Goal: Information Seeking & Learning: Learn about a topic

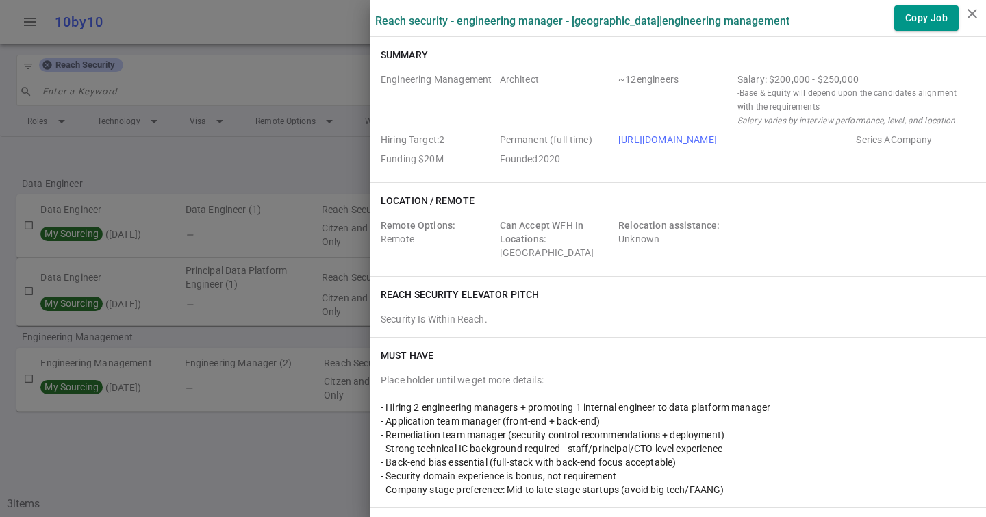
click at [225, 69] on div at bounding box center [493, 258] width 986 height 517
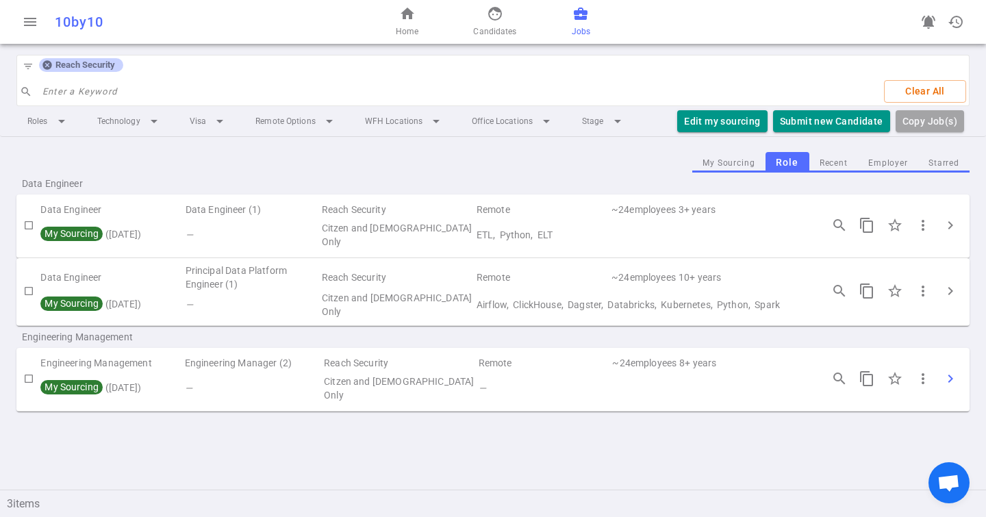
click at [958, 373] on button "chevron_right" at bounding box center [950, 378] width 27 height 27
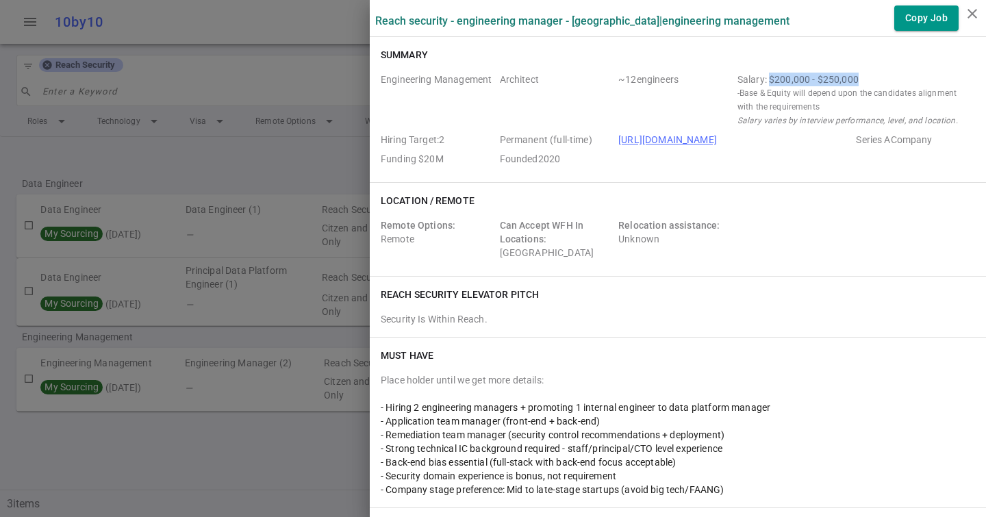
drag, startPoint x: 771, startPoint y: 80, endPoint x: 866, endPoint y: 80, distance: 95.2
click at [866, 80] on div "Salary: $200,000 - $250,000" at bounding box center [854, 80] width 232 height 14
drag, startPoint x: 866, startPoint y: 80, endPoint x: 773, endPoint y: 79, distance: 93.2
click at [773, 79] on div "Salary: $200,000 - $250,000" at bounding box center [854, 80] width 232 height 14
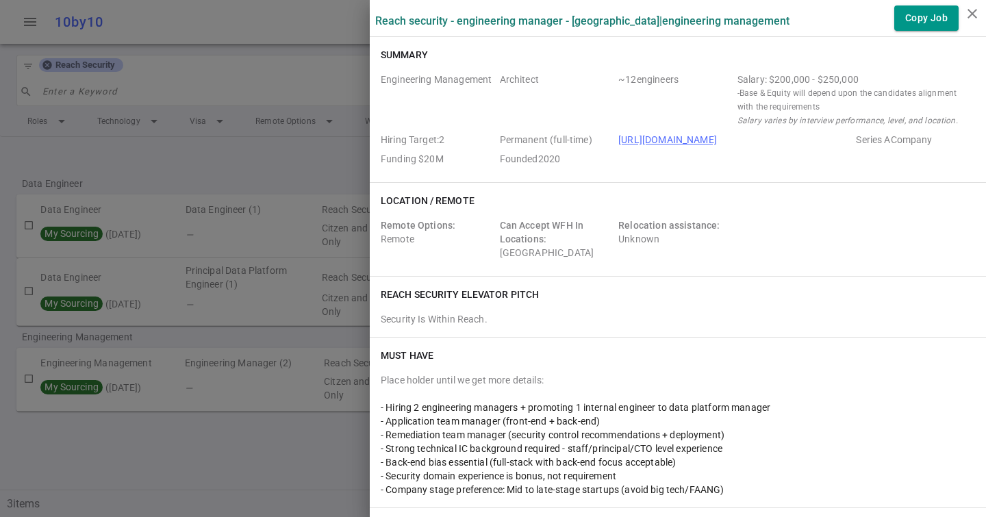
click at [769, 78] on div "Salary: $200,000 - $250,000" at bounding box center [854, 80] width 232 height 14
drag, startPoint x: 769, startPoint y: 78, endPoint x: 878, endPoint y: 78, distance: 108.9
click at [878, 78] on div "Salary: $200,000 - $250,000" at bounding box center [854, 80] width 232 height 14
drag, startPoint x: 878, startPoint y: 79, endPoint x: 756, endPoint y: 79, distance: 122.6
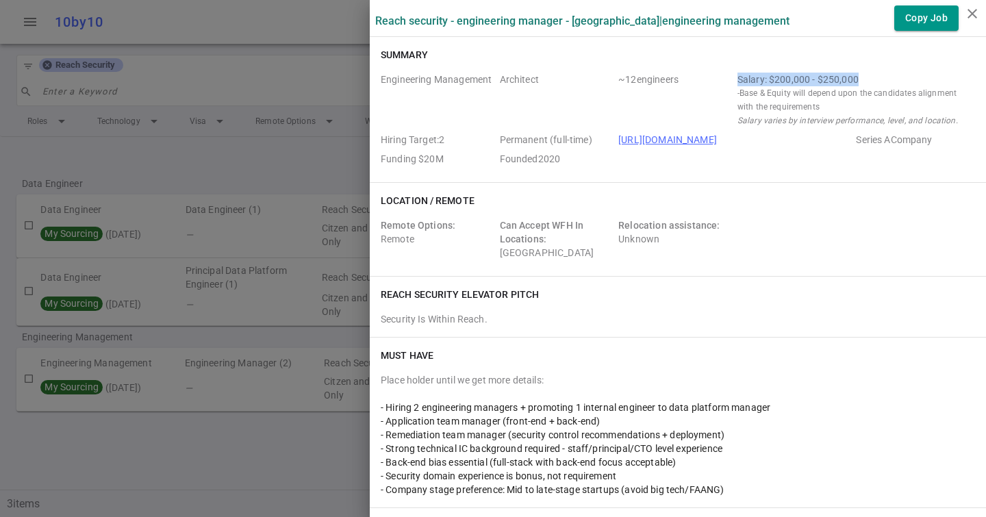
click at [756, 79] on div "Salary: $200,000 - $250,000" at bounding box center [854, 80] width 232 height 14
drag, startPoint x: 776, startPoint y: 76, endPoint x: 900, endPoint y: 76, distance: 124.0
click at [901, 76] on div "Engineering Management Architect ~ 12 engineers Salary: $200,000 - $250,000 - B…" at bounding box center [678, 122] width 595 height 99
click at [900, 76] on div "Salary: $200,000 - $250,000" at bounding box center [854, 80] width 232 height 14
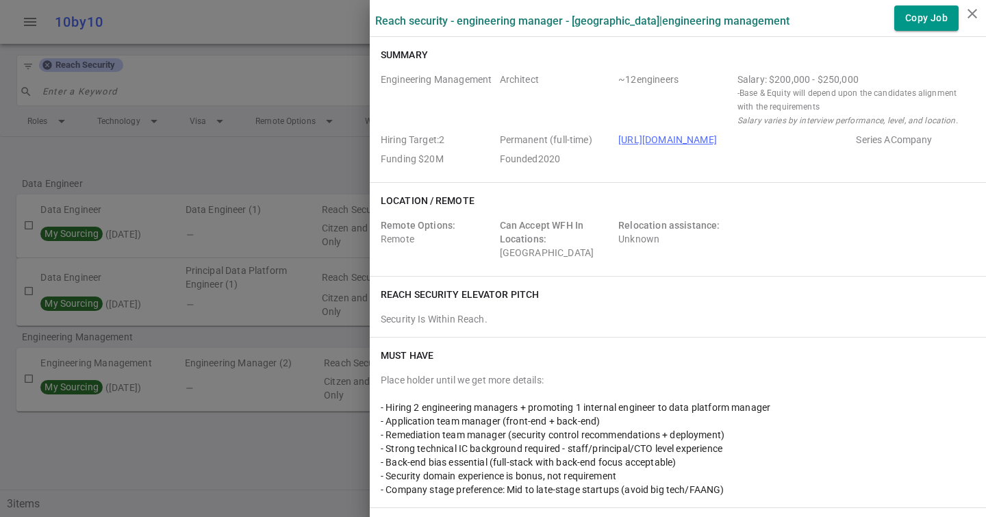
drag, startPoint x: 900, startPoint y: 76, endPoint x: 734, endPoint y: 74, distance: 165.8
click at [734, 74] on div "Engineering Management Architect ~ 12 engineers Salary: $200,000 - $250,000 - B…" at bounding box center [678, 122] width 595 height 99
drag, startPoint x: 734, startPoint y: 78, endPoint x: 892, endPoint y: 75, distance: 157.6
click at [892, 75] on div "Engineering Management Architect ~ 12 engineers Salary: $200,000 - $250,000 - B…" at bounding box center [678, 122] width 595 height 99
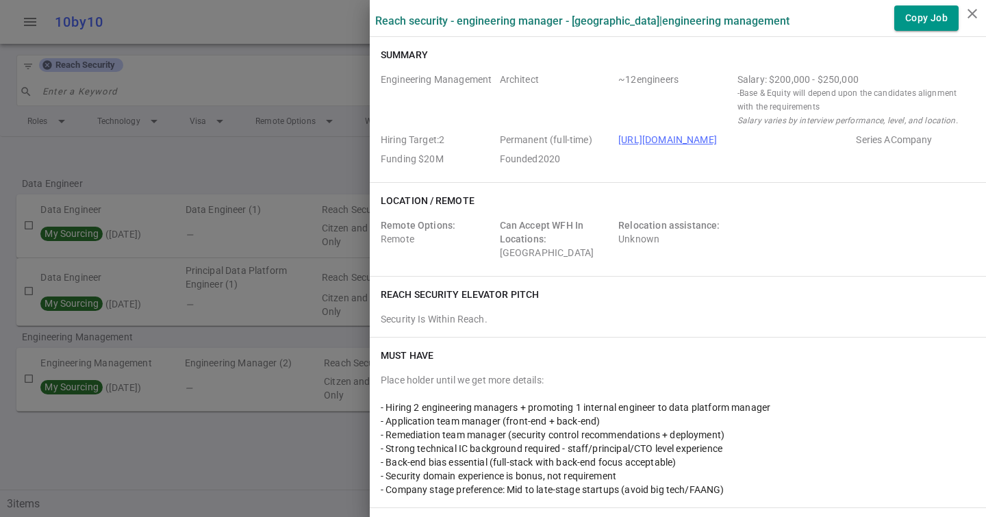
click at [892, 75] on div "Salary: $200,000 - $250,000" at bounding box center [854, 80] width 232 height 14
drag, startPoint x: 879, startPoint y: 81, endPoint x: 728, endPoint y: 81, distance: 150.7
click at [728, 81] on div "Engineering Management Architect ~ 12 engineers Salary: $200,000 - $250,000 - B…" at bounding box center [678, 122] width 595 height 99
click at [728, 81] on span "~ 12 engineers" at bounding box center [676, 100] width 114 height 55
drag, startPoint x: 728, startPoint y: 81, endPoint x: 871, endPoint y: 79, distance: 142.5
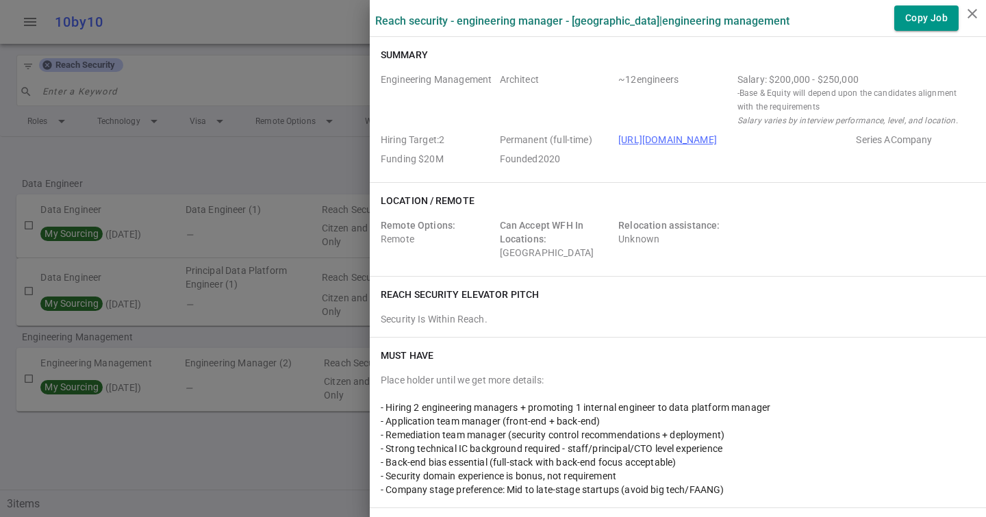
click at [871, 79] on div "Engineering Management Architect ~ 12 engineers Salary: $200,000 - $250,000 - B…" at bounding box center [678, 122] width 595 height 99
click at [871, 79] on div "Salary: $200,000 - $250,000" at bounding box center [854, 80] width 232 height 14
drag, startPoint x: 871, startPoint y: 79, endPoint x: 684, endPoint y: 79, distance: 187.0
click at [684, 79] on div "Engineering Management Architect ~ 12 engineers Salary: $200,000 - $250,000 - B…" at bounding box center [678, 122] width 595 height 99
click at [685, 79] on span "~ 12 engineers" at bounding box center [676, 100] width 114 height 55
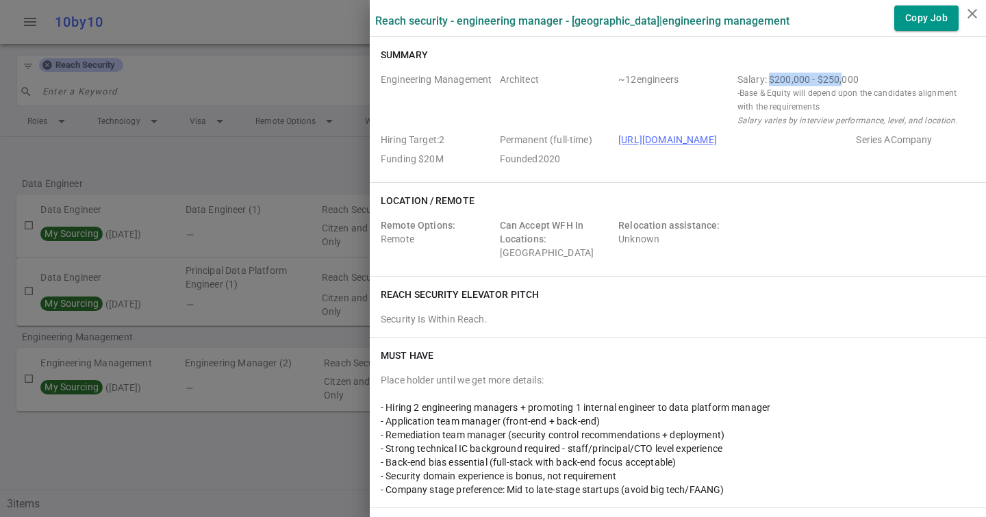
drag, startPoint x: 769, startPoint y: 82, endPoint x: 842, endPoint y: 82, distance: 73.3
click at [843, 82] on div "Salary: $200,000 - $250,000" at bounding box center [854, 80] width 232 height 14
click at [842, 82] on div "Salary: $200,000 - $250,000" at bounding box center [854, 80] width 232 height 14
drag, startPoint x: 864, startPoint y: 76, endPoint x: 777, endPoint y: 76, distance: 87.7
click at [777, 76] on div "Salary: $200,000 - $250,000" at bounding box center [854, 80] width 232 height 14
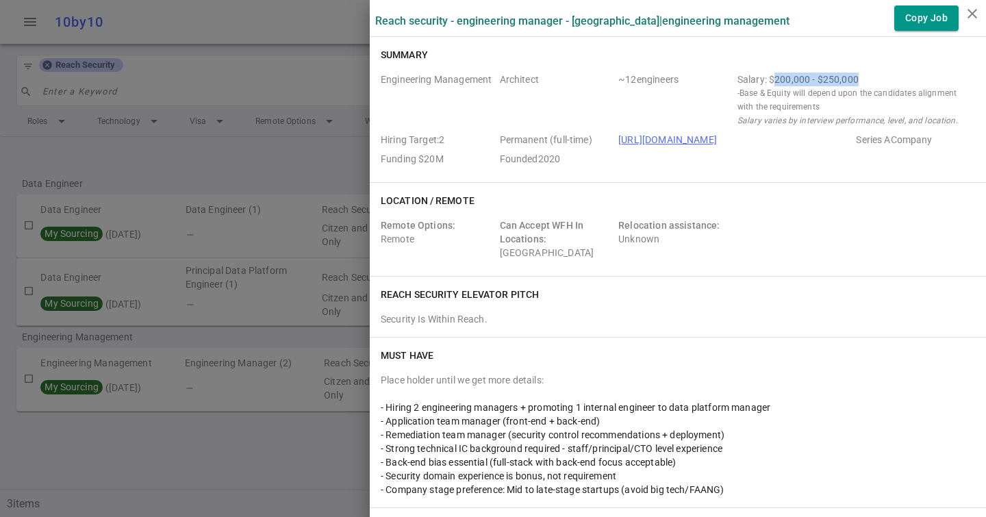
click at [803, 80] on div "Salary: $200,000 - $250,000" at bounding box center [854, 80] width 232 height 14
drag, startPoint x: 814, startPoint y: 79, endPoint x: 855, endPoint y: 79, distance: 41.1
click at [854, 79] on div "Salary: $200,000 - $250,000" at bounding box center [854, 80] width 232 height 14
click at [855, 79] on div "Salary: $200,000 - $250,000" at bounding box center [854, 80] width 232 height 14
drag, startPoint x: 817, startPoint y: 78, endPoint x: 892, endPoint y: 77, distance: 75.4
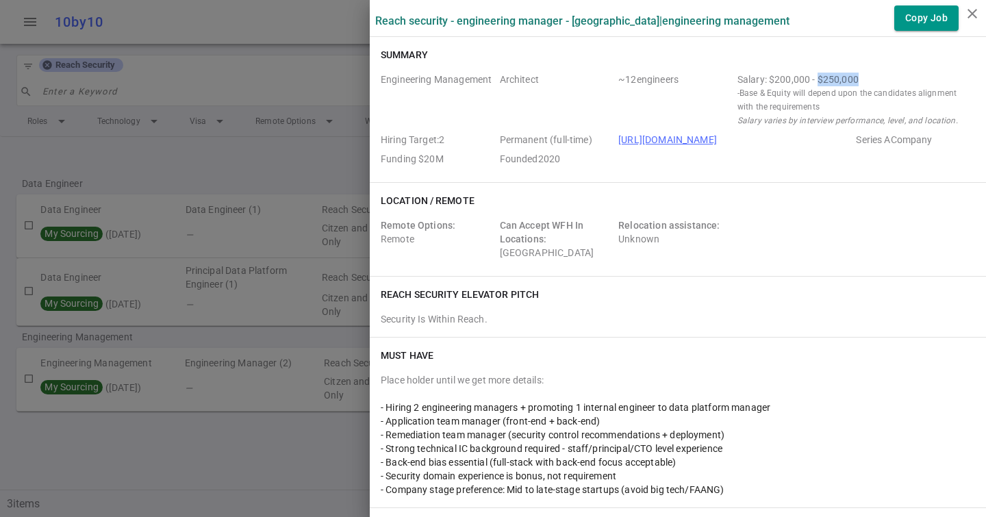
click at [892, 77] on div "Salary: $200,000 - $250,000" at bounding box center [854, 80] width 232 height 14
drag, startPoint x: 892, startPoint y: 79, endPoint x: 799, endPoint y: 78, distance: 92.5
click at [799, 79] on div "Salary: $200,000 - $250,000" at bounding box center [854, 80] width 232 height 14
click at [799, 78] on div "Salary: $200,000 - $250,000" at bounding box center [854, 80] width 232 height 14
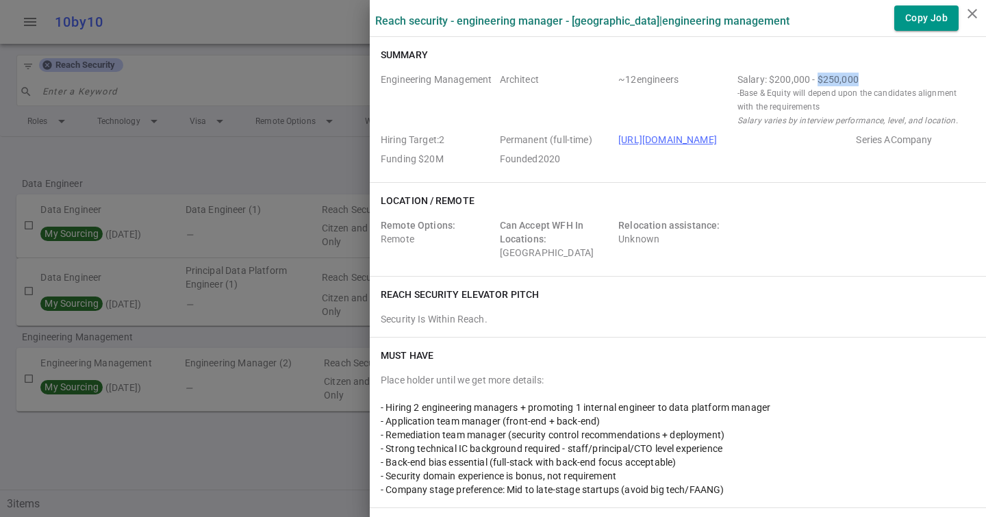
drag, startPoint x: 818, startPoint y: 79, endPoint x: 866, endPoint y: 79, distance: 48.0
click at [867, 79] on div "Salary: $200,000 - $250,000" at bounding box center [854, 80] width 232 height 14
click at [866, 79] on div "Salary: $200,000 - $250,000" at bounding box center [854, 80] width 232 height 14
